Goal: Transaction & Acquisition: Purchase product/service

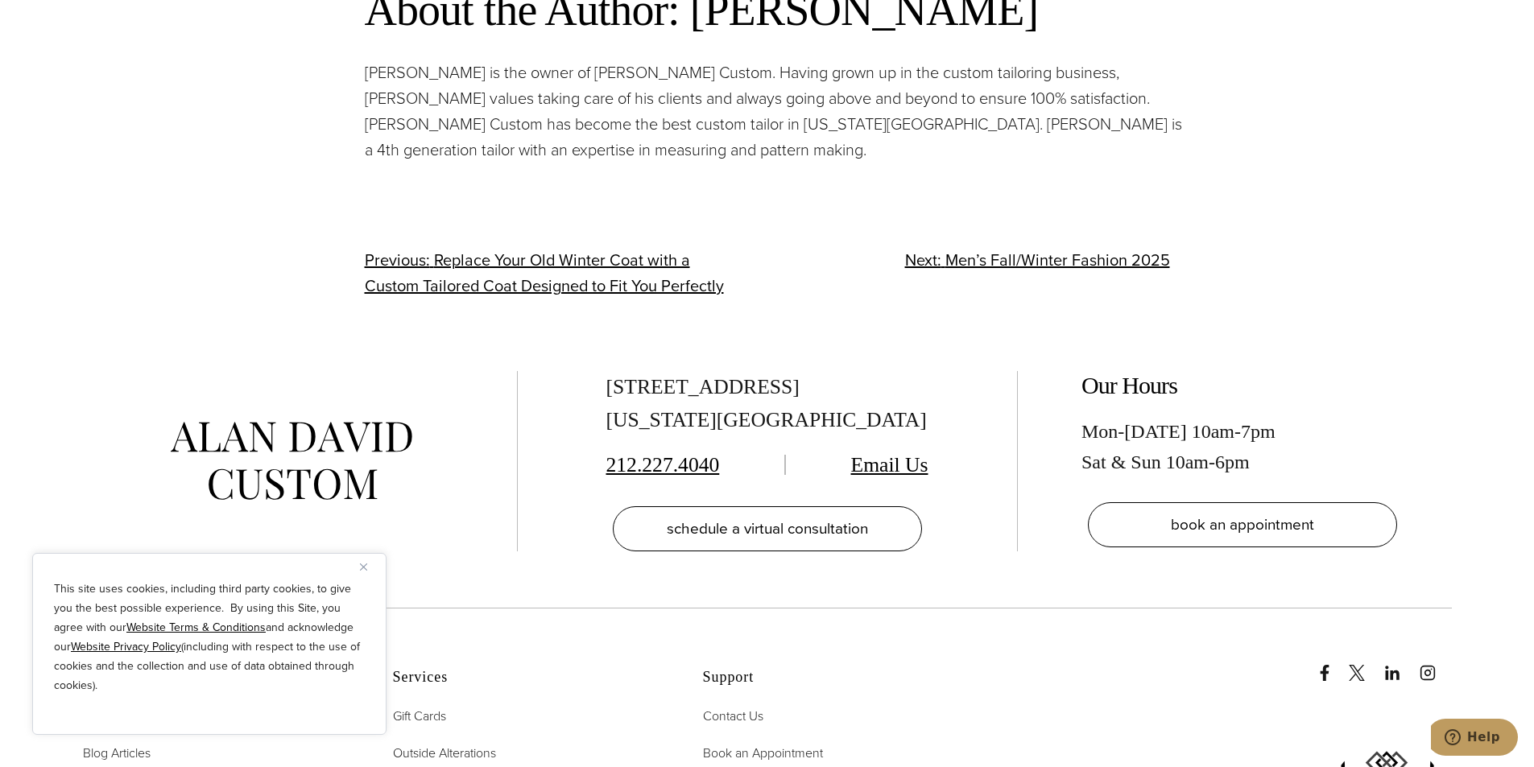
scroll to position [2899, 0]
click at [369, 566] on button "Close" at bounding box center [369, 566] width 19 height 19
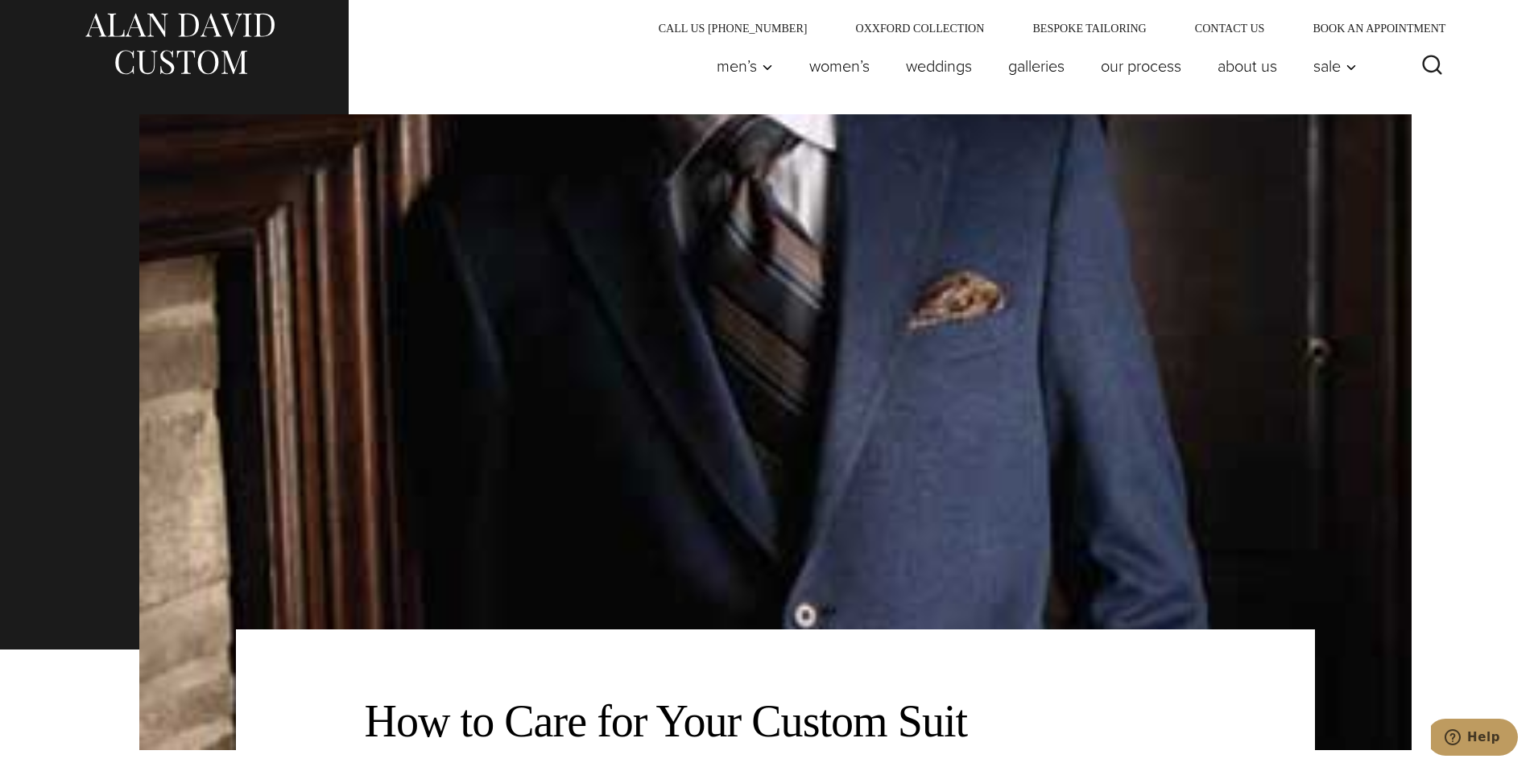
scroll to position [0, 0]
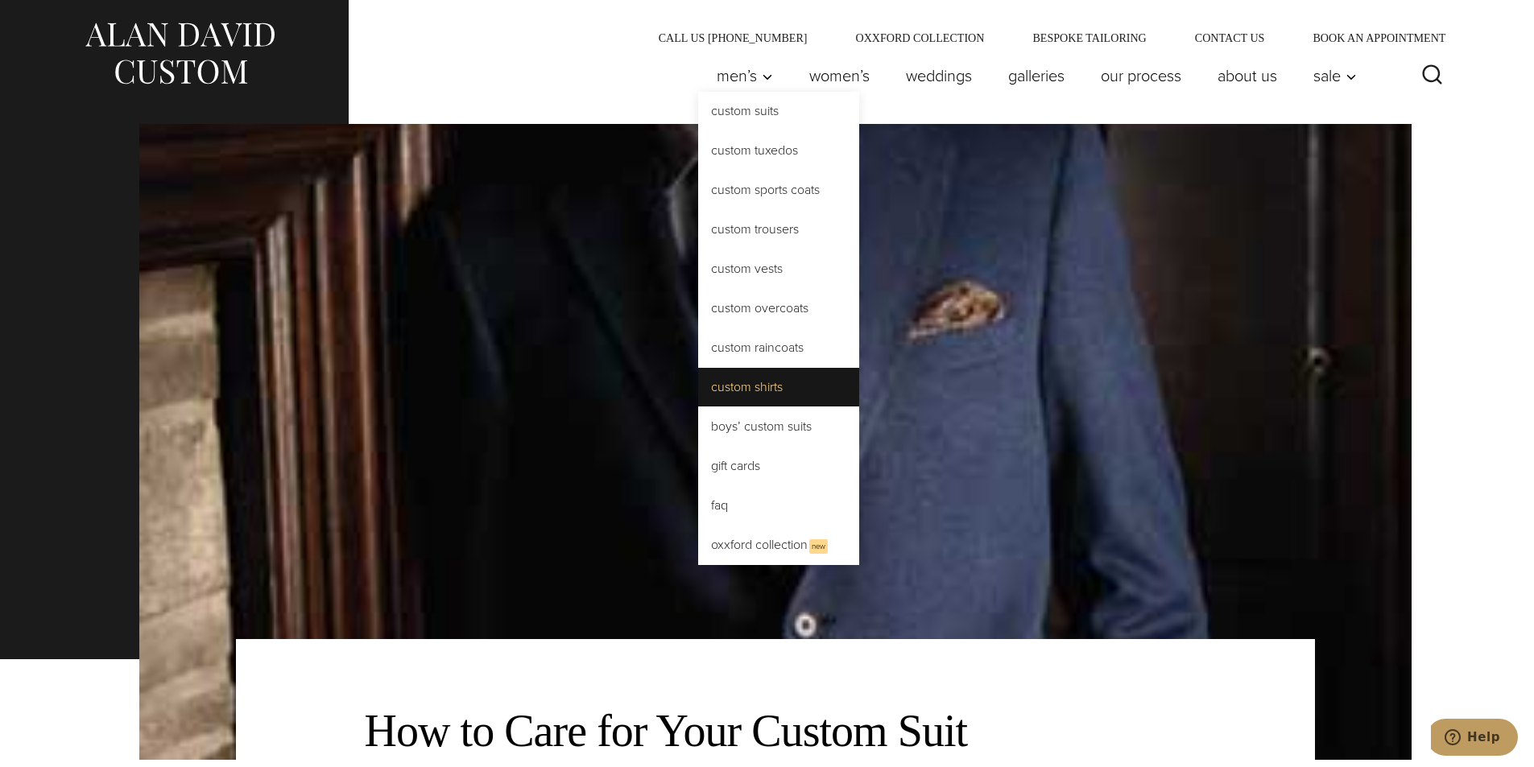
click at [713, 393] on link "Custom Shirts" at bounding box center [778, 387] width 161 height 39
